Goal: Task Accomplishment & Management: Manage account settings

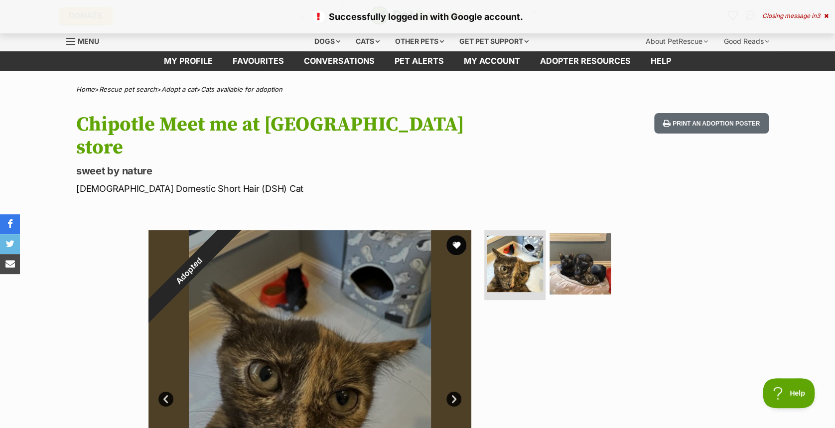
click at [825, 16] on icon at bounding box center [826, 16] width 4 height 6
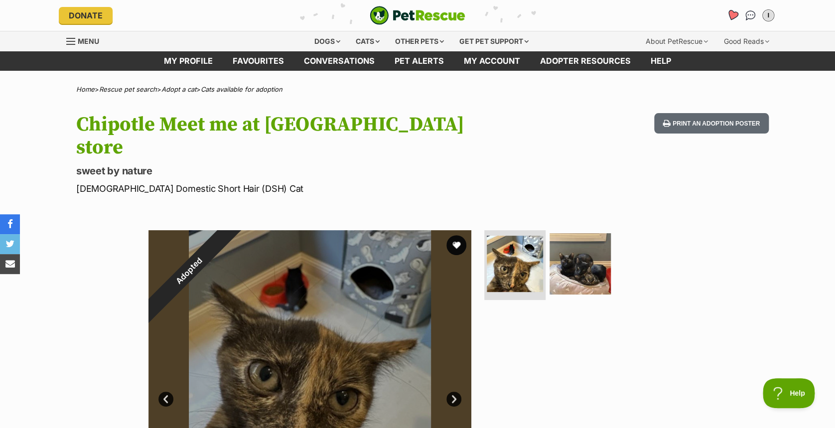
click at [733, 19] on icon "Favourites" at bounding box center [732, 15] width 13 height 13
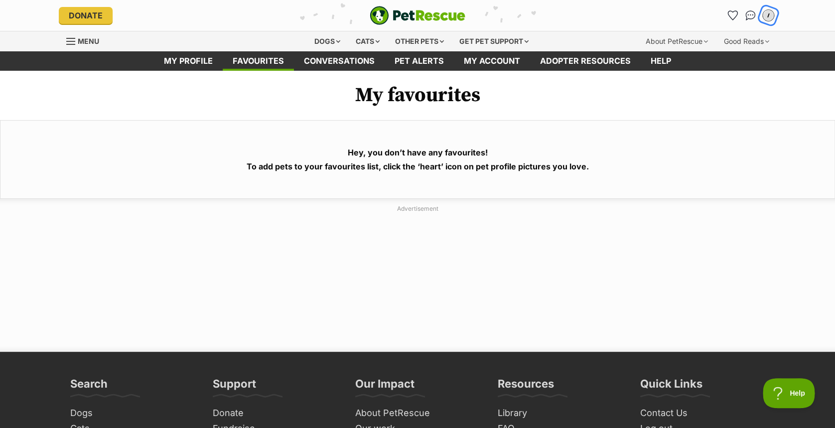
click at [769, 16] on div "I" at bounding box center [767, 15] width 13 height 13
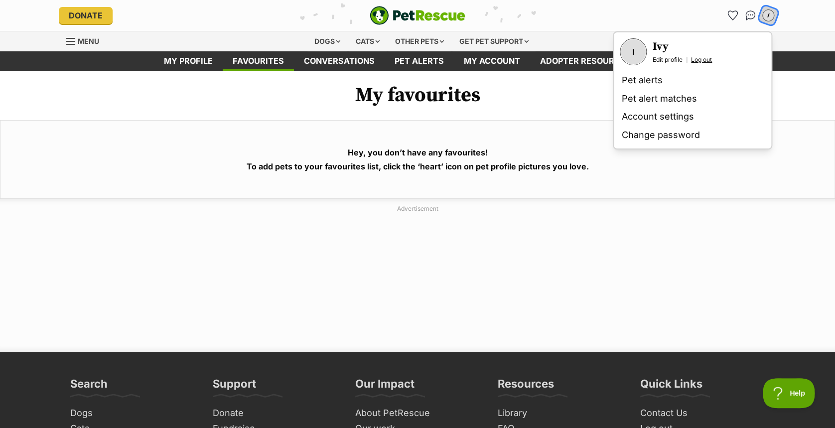
click at [693, 59] on link "Log out" at bounding box center [701, 60] width 21 height 8
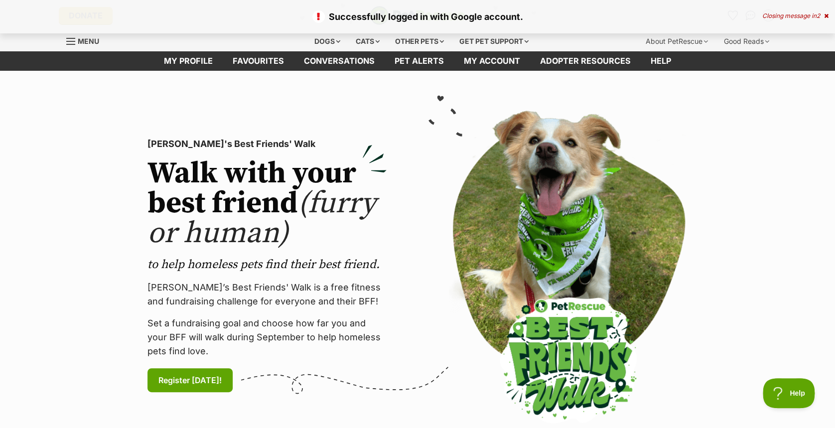
click at [825, 15] on icon at bounding box center [826, 16] width 4 height 6
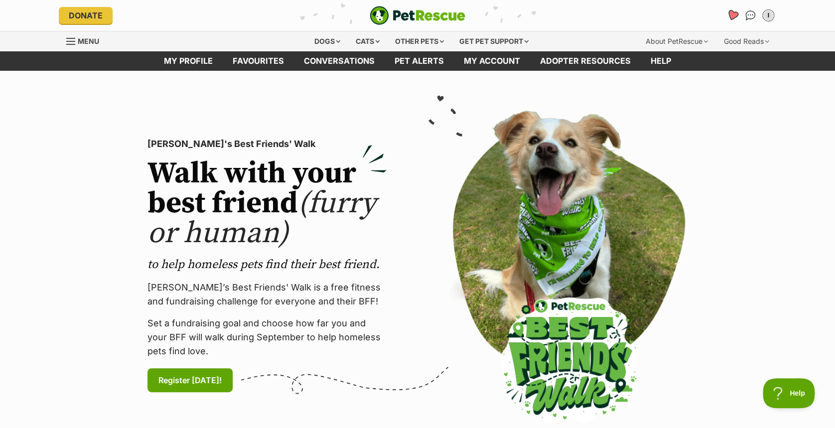
click at [729, 10] on icon "Favourites" at bounding box center [732, 14] width 12 height 11
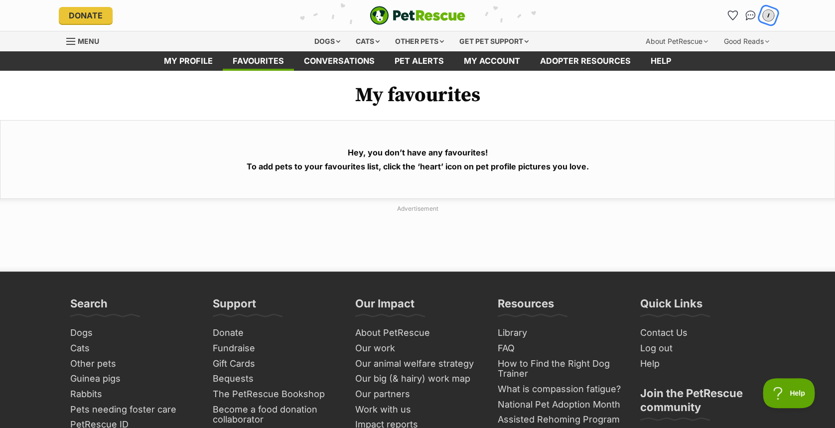
click at [763, 14] on div "I" at bounding box center [767, 15] width 13 height 13
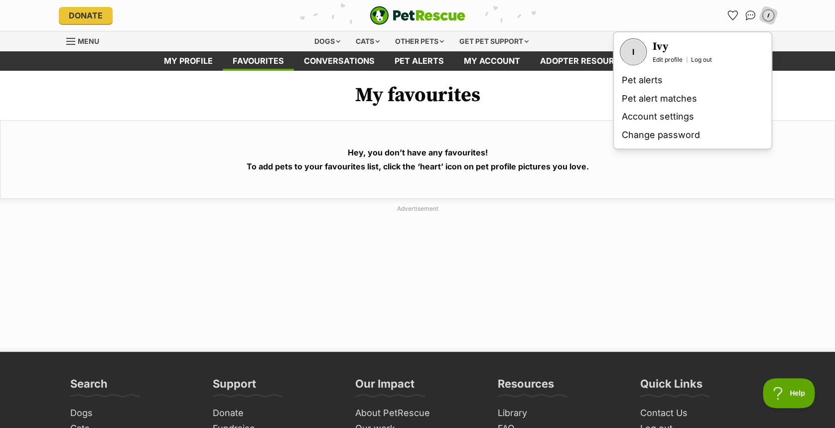
click at [697, 67] on div "I Ivy Edit profile Log out" at bounding box center [692, 51] width 153 height 35
click at [700, 63] on link "Log out" at bounding box center [701, 60] width 21 height 8
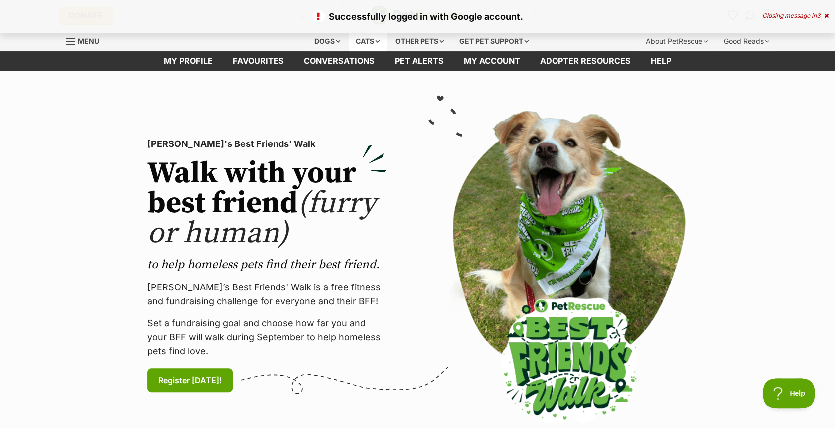
click at [367, 44] on div "Cats" at bounding box center [368, 41] width 38 height 20
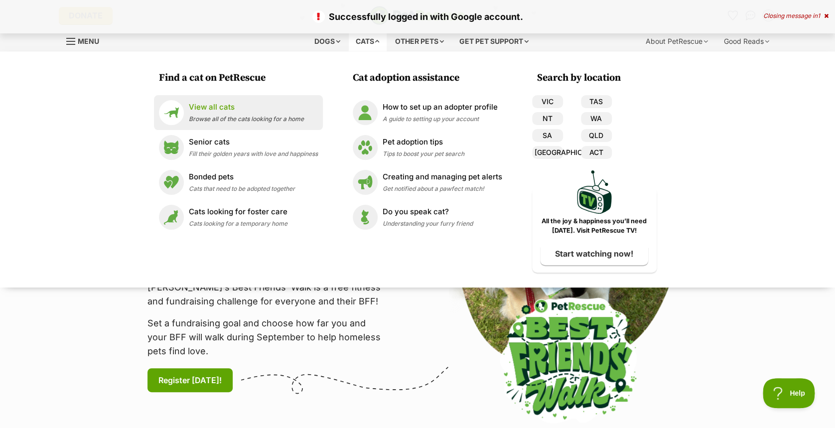
click at [228, 120] on span "Browse all of the cats looking for a home" at bounding box center [246, 118] width 115 height 7
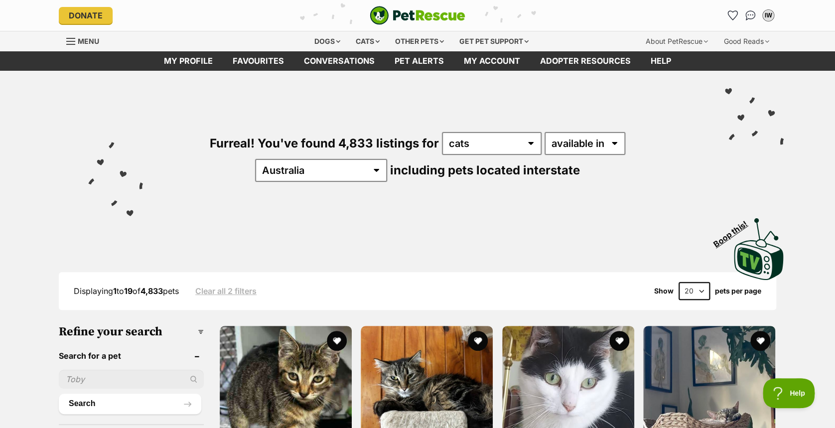
click at [741, 20] on ul "IW My account IW Ivy Walsh Edit profile Log out Pet alerts Pet alert matches Ac…" at bounding box center [750, 15] width 52 height 16
click at [734, 17] on icon "Favourites" at bounding box center [732, 14] width 12 height 11
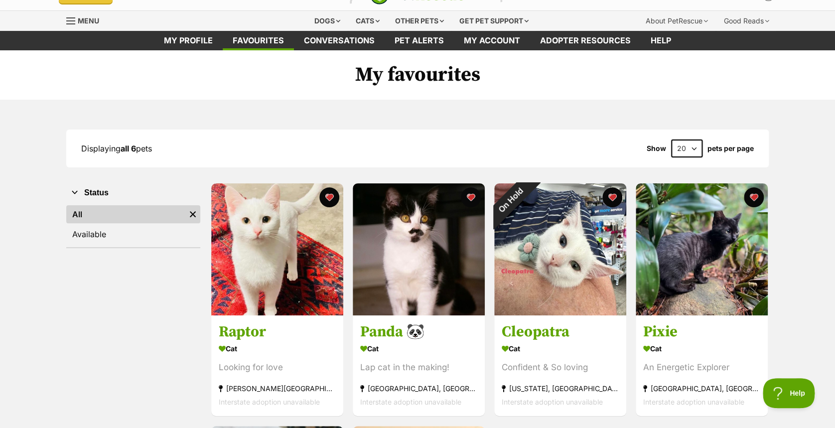
scroll to position [20, 0]
